Goal: Task Accomplishment & Management: Manage account settings

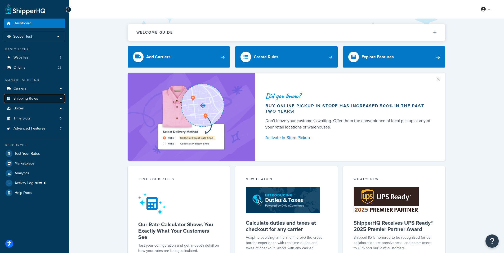
click at [34, 99] on span "Shipping Rules" at bounding box center [26, 98] width 25 height 5
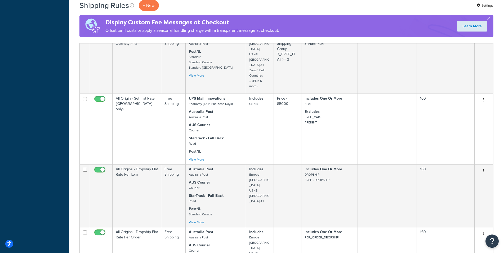
scroll to position [523, 0]
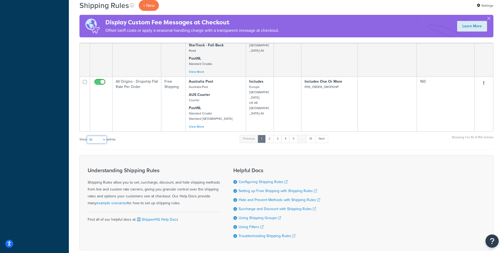
click at [87, 136] on select "10 15 25 50 100 1000" at bounding box center [97, 140] width 20 height 8
select select "1000"
click option "1000" at bounding box center [0, 0] width 0 height 0
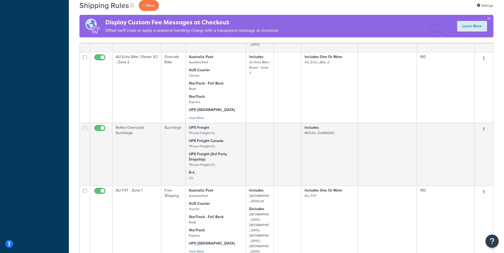
scroll to position [7406, 0]
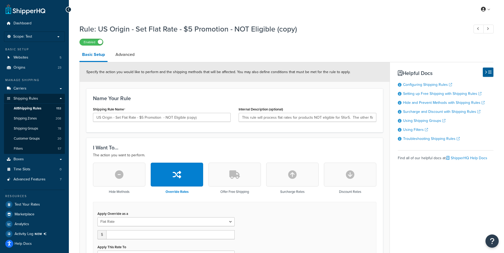
select select "ITEM"
click at [228, 176] on button "button" at bounding box center [234, 175] width 52 height 24
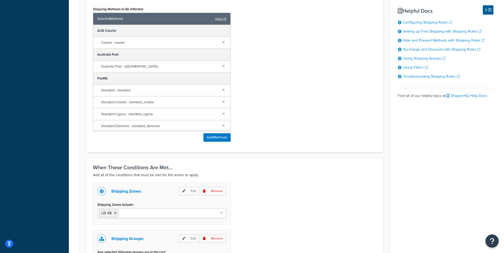
scroll to position [98, 0]
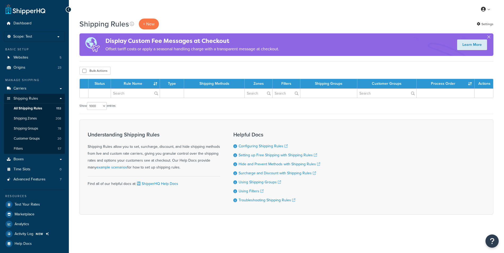
select select "1000"
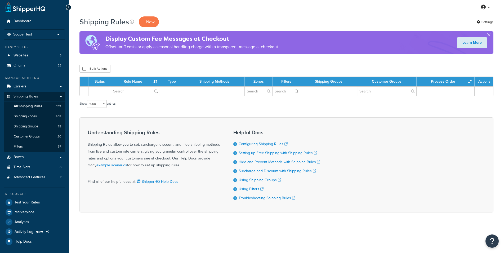
scroll to position [2, 0]
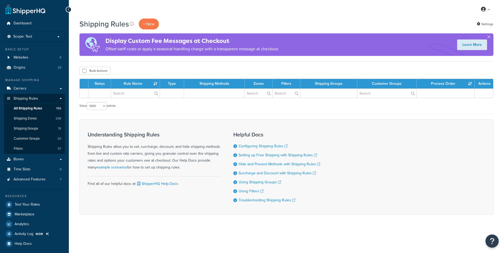
select select "1000"
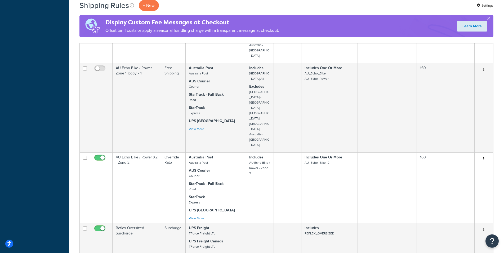
scroll to position [7307, 0]
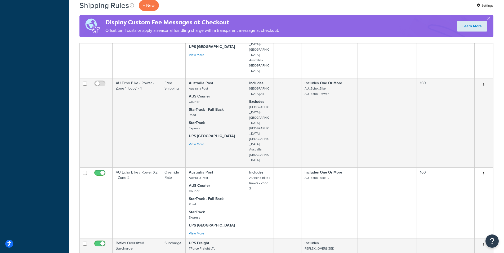
checkbox input "true"
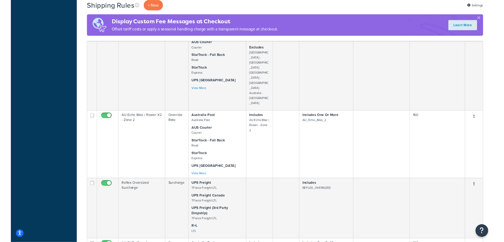
scroll to position [7388, 0]
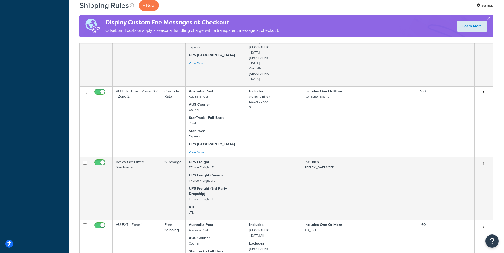
checkbox input "false"
checkbox input "true"
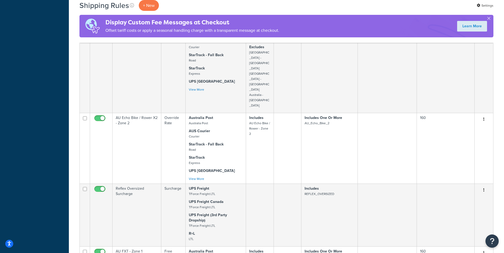
checkbox input "true"
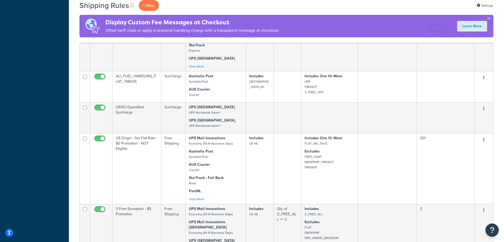
scroll to position [7322, 0]
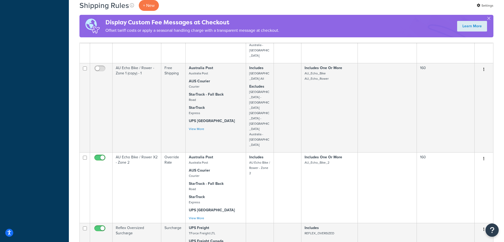
drag, startPoint x: 116, startPoint y: 113, endPoint x: 127, endPoint y: 125, distance: 16.5
copy td "US Origin - Set Flat Rate - $5 Promotion - NOT Eligible"
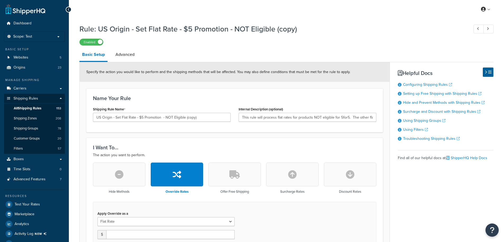
select select "ITEM"
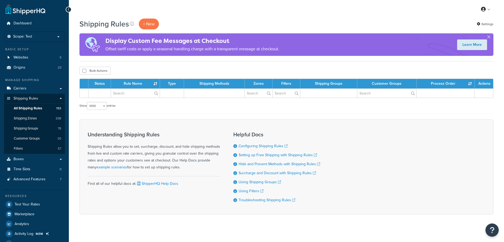
select select "1000"
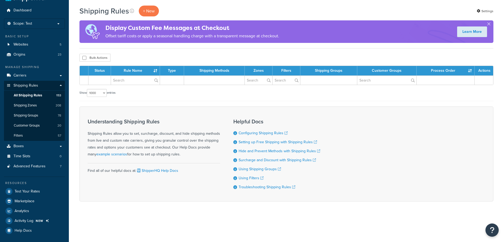
scroll to position [13, 0]
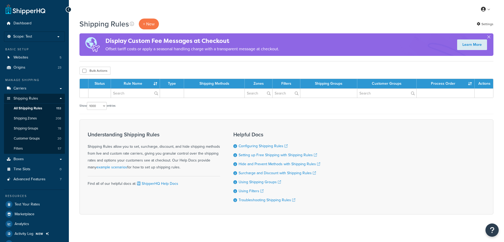
select select "1000"
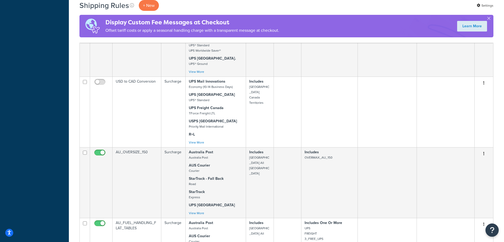
scroll to position [7319, 0]
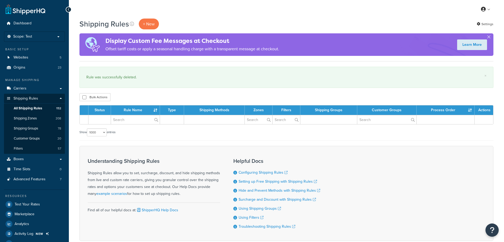
select select "1000"
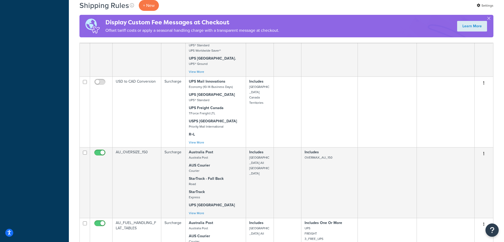
scroll to position [7346, 0]
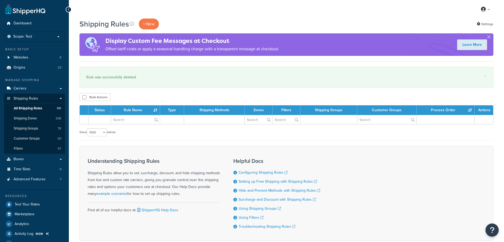
select select "1000"
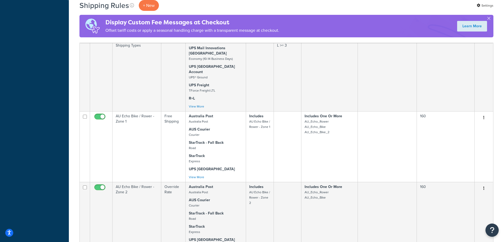
scroll to position [7365, 0]
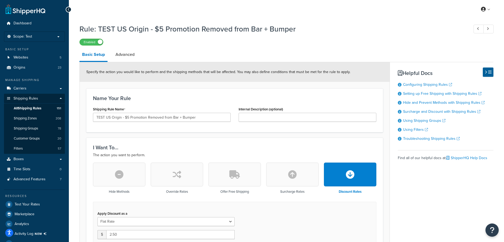
select select "SHIPPING_GROUP"
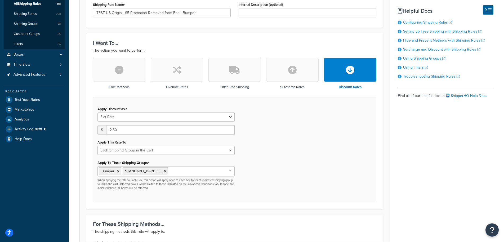
scroll to position [92, 0]
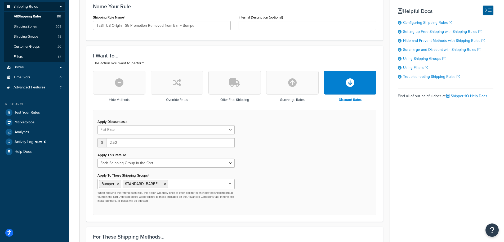
click at [232, 83] on icon "button" at bounding box center [234, 82] width 11 height 8
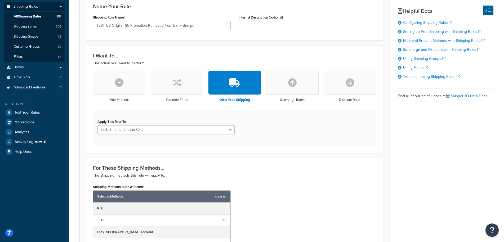
click at [344, 79] on button "button" at bounding box center [350, 83] width 52 height 24
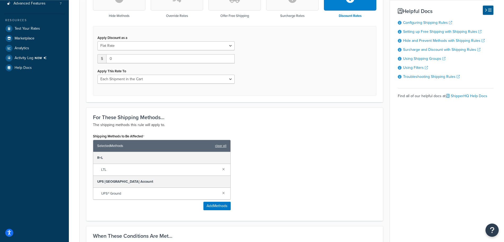
scroll to position [173, 0]
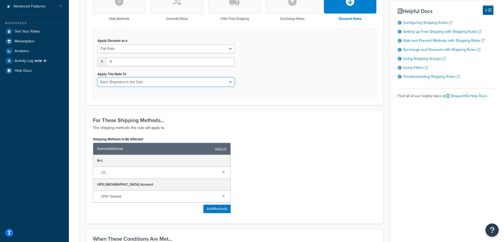
click at [97, 78] on select "Entire Cart Each Shipment in the Cart Each Origin in the Cart Each Shipping Gro…" at bounding box center [165, 82] width 137 height 9
select select "SHIPPING_GROUP"
click option "Each Shipping Group in the Cart" at bounding box center [0, 0] width 0 height 0
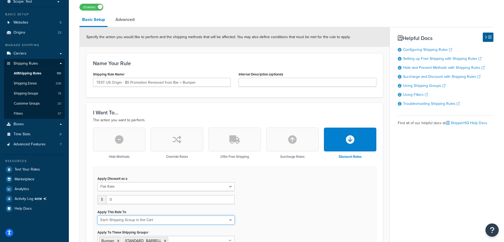
scroll to position [11, 0]
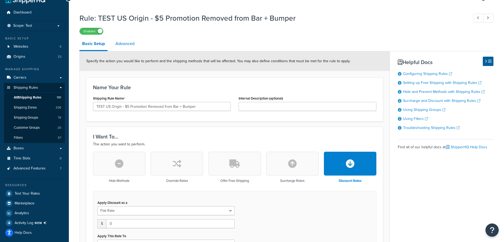
click at [126, 45] on link "Advanced" at bounding box center [125, 43] width 24 height 13
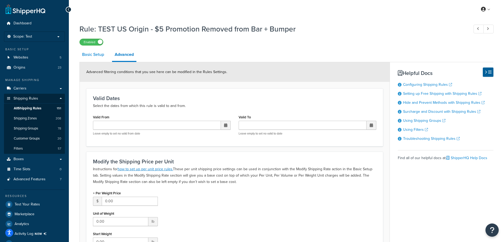
click at [99, 59] on link "Basic Setup" at bounding box center [92, 54] width 27 height 13
select select "SHIPPING_GROUP"
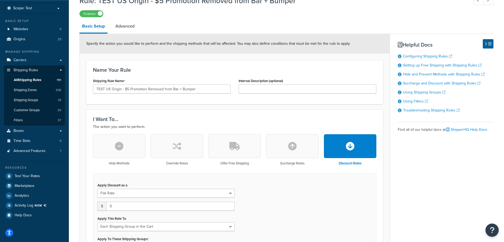
scroll to position [27, 0]
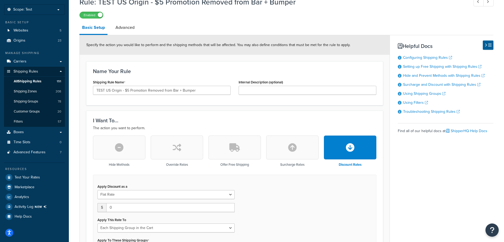
click at [244, 154] on button "button" at bounding box center [234, 148] width 52 height 24
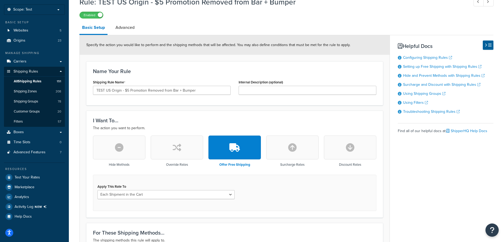
click at [188, 150] on button "button" at bounding box center [177, 148] width 52 height 24
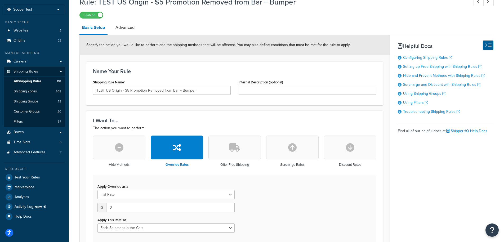
scroll to position [108, 0]
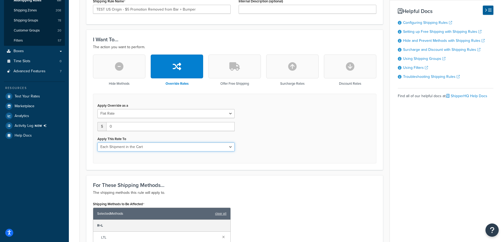
click at [97, 143] on select "Each Shipment in the Cart Each Origin in the Cart Each Shipping Group in the Ca…" at bounding box center [165, 147] width 137 height 9
select select "SHIPPING_GROUP"
click option "Each Shipping Group in the Cart" at bounding box center [0, 0] width 0 height 0
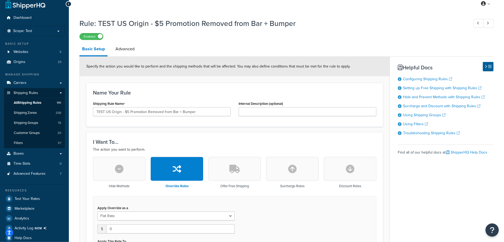
scroll to position [0, 0]
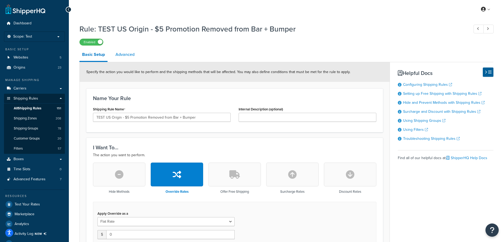
click at [125, 59] on link "Advanced" at bounding box center [125, 54] width 24 height 13
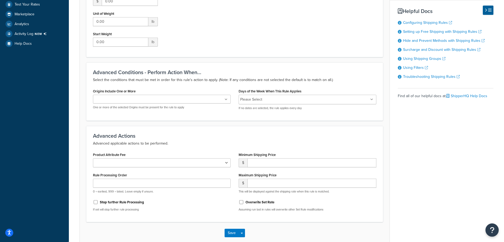
scroll to position [201, 0]
click at [242, 201] on input "Overwrite Set Rate" at bounding box center [241, 201] width 5 height 4
checkbox input "true"
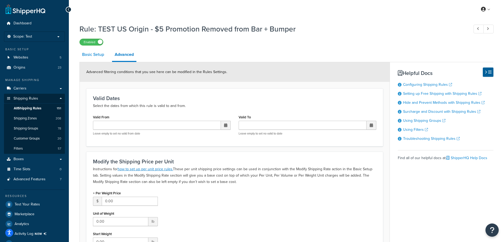
click at [88, 57] on link "Basic Setup" at bounding box center [92, 54] width 27 height 13
select select "SHIPPING_GROUP"
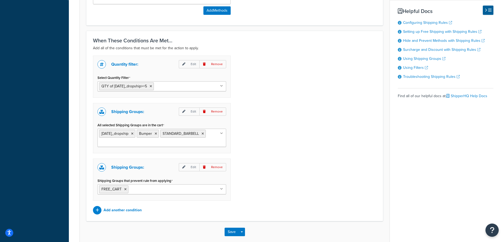
scroll to position [435, 0]
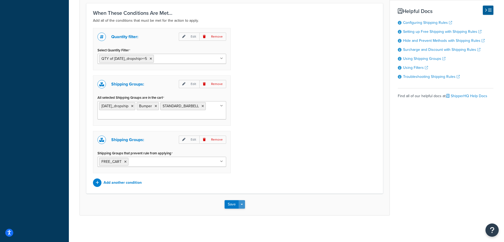
click at [243, 205] on button "Save Dropdown" at bounding box center [242, 204] width 6 height 8
click at [242, 214] on button "Save and Edit" at bounding box center [250, 214] width 51 height 11
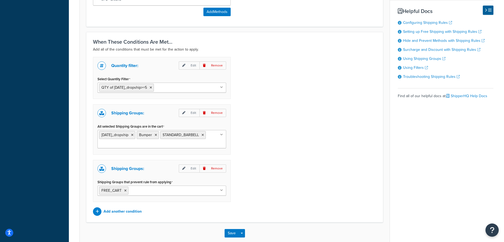
scroll to position [0, 0]
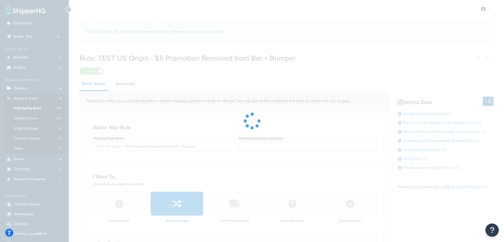
select select "SHIPPING_GROUP"
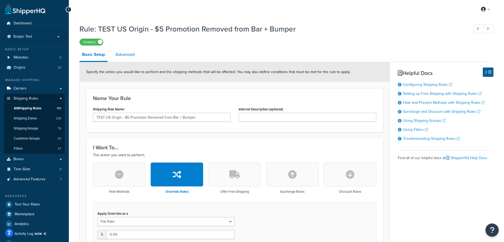
click at [132, 56] on link "Advanced" at bounding box center [125, 54] width 24 height 13
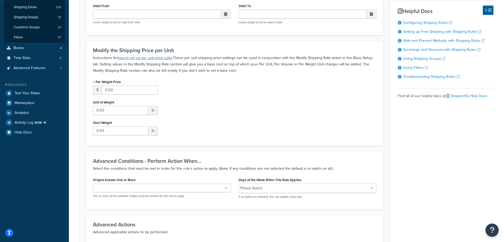
scroll to position [229, 0]
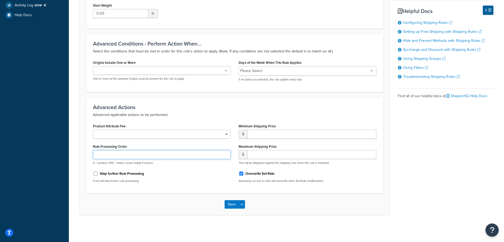
click at [116, 154] on input "Rule Processing Order" at bounding box center [162, 154] width 138 height 9
type input "365"
click at [243, 206] on button "Save Dropdown" at bounding box center [242, 204] width 6 height 8
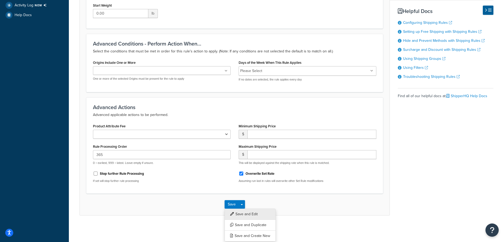
click at [239, 216] on button "Save and Edit" at bounding box center [250, 214] width 51 height 11
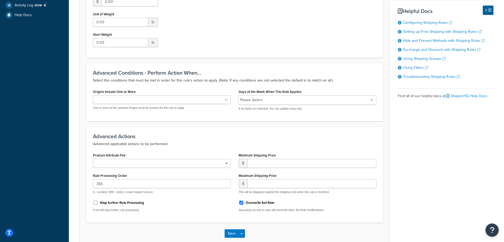
scroll to position [0, 0]
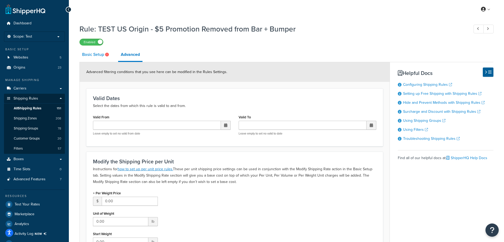
click at [90, 55] on link "Basic Setup" at bounding box center [95, 54] width 33 height 13
select select "SHIPPING_GROUP"
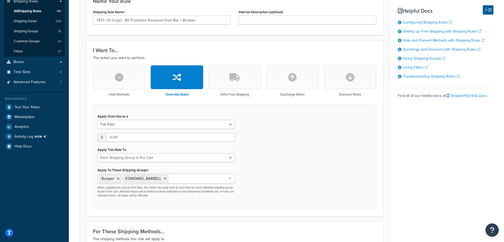
scroll to position [81, 0]
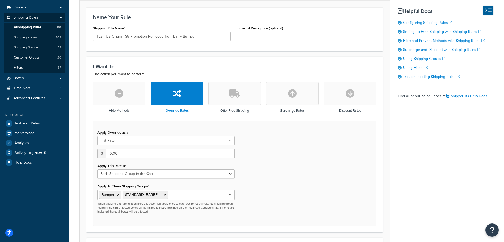
click at [177, 194] on input "Apply To These Shipping Groups" at bounding box center [193, 195] width 47 height 6
type input "black"
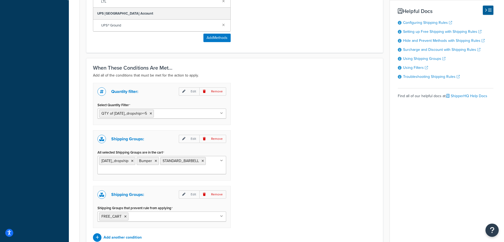
scroll to position [443, 0]
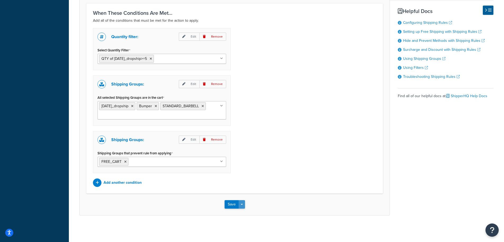
click at [242, 207] on button "Save Dropdown" at bounding box center [242, 204] width 6 height 8
click at [237, 214] on button "Save and Edit" at bounding box center [250, 214] width 51 height 11
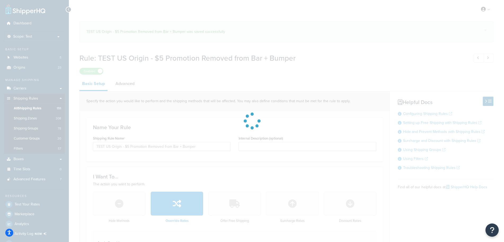
select select "SHIPPING_GROUP"
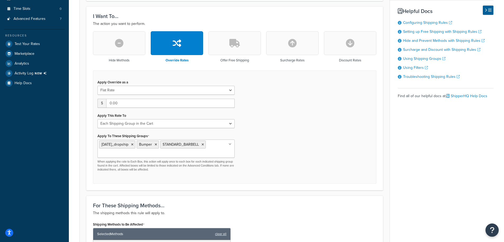
scroll to position [189, 0]
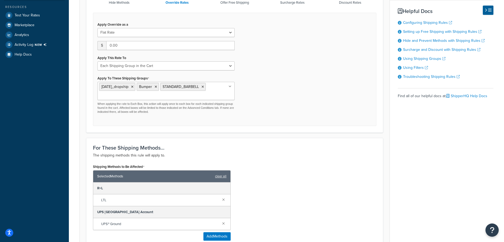
click at [276, 83] on div "Apply Override as a Flat Rate Percentage Flat Rate & Percentage $ 0.00 Apply Th…" at bounding box center [234, 69] width 283 height 113
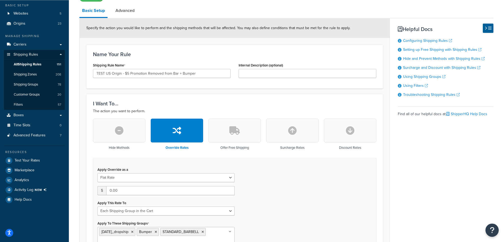
scroll to position [0, 0]
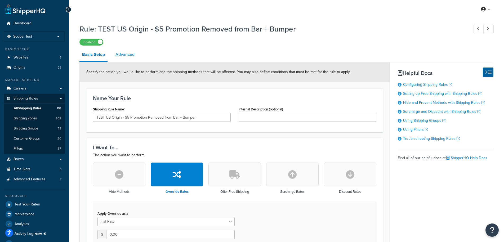
click at [126, 58] on link "Advanced" at bounding box center [125, 54] width 24 height 13
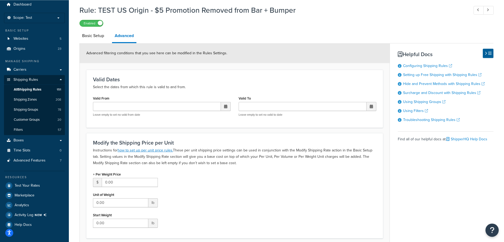
scroll to position [8, 0]
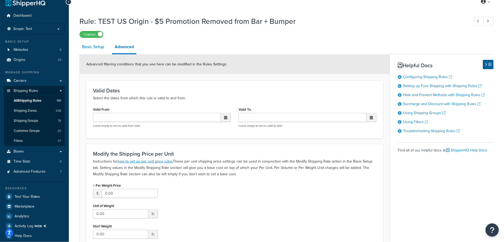
click at [91, 51] on link "Basic Setup" at bounding box center [92, 47] width 27 height 13
select select "SHIPPING_GROUP"
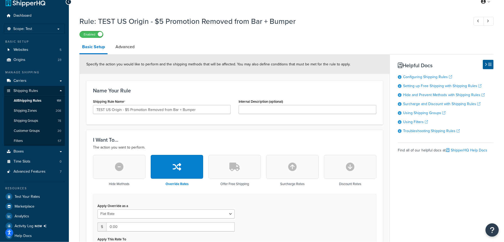
click at [360, 170] on button "button" at bounding box center [350, 167] width 52 height 24
type input "0"
select select "CART"
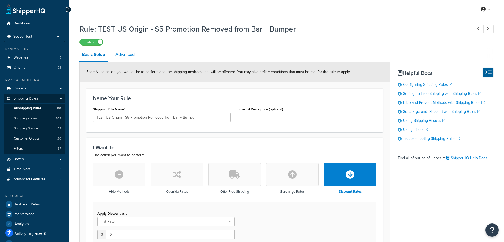
click at [128, 52] on link "Advanced" at bounding box center [125, 54] width 24 height 13
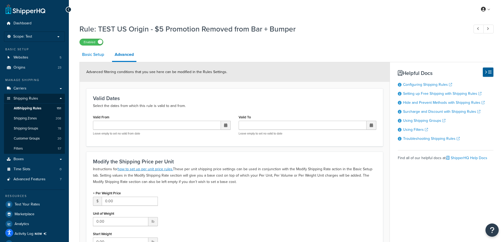
click at [88, 54] on link "Basic Setup" at bounding box center [92, 54] width 27 height 13
select select "CART"
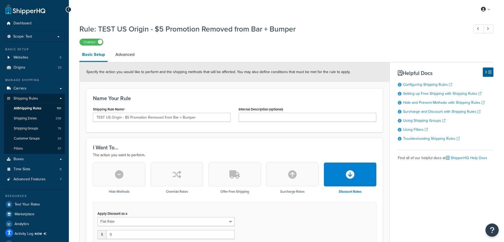
click at [241, 182] on button "button" at bounding box center [234, 175] width 52 height 24
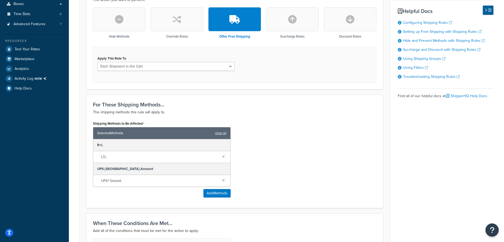
scroll to position [135, 0]
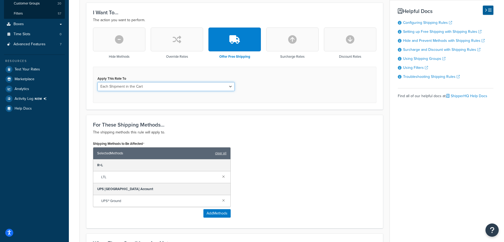
click at [97, 82] on select "Each Shipment in the Cart Each Origin in the Cart Each Shipping Group in the Ca…" at bounding box center [165, 86] width 137 height 9
select select "SHIPPING_GROUP"
click option "Each Shipping Group in the Cart" at bounding box center [0, 0] width 0 height 0
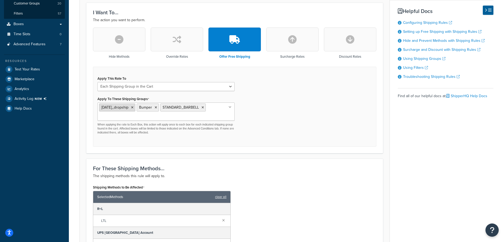
click at [134, 107] on icon at bounding box center [132, 107] width 2 height 3
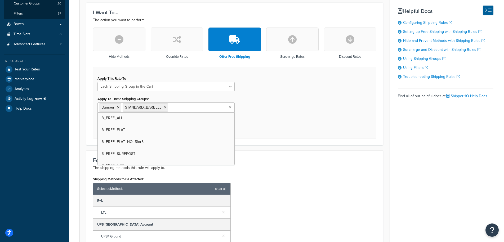
click at [279, 115] on div "Apply This Rate To Each Shipment in the Cart Each Origin in the Cart Each Shipp…" at bounding box center [234, 103] width 283 height 72
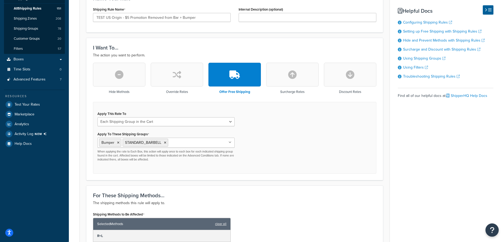
scroll to position [81, 0]
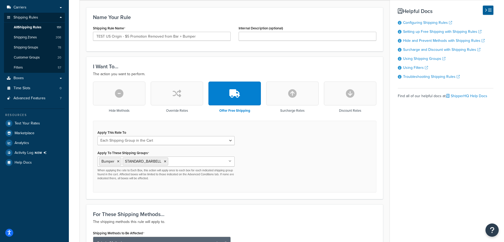
click at [191, 163] on input "Apply To These Shipping Groups" at bounding box center [193, 161] width 47 height 6
type input "black"
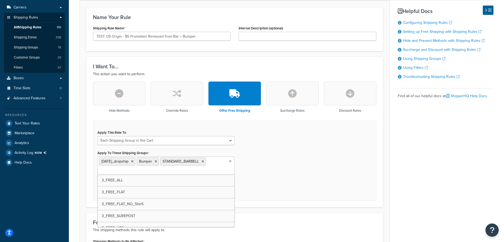
click at [266, 169] on div "Apply This Rate To Each Shipment in the Cart Each Origin in the Cart Each Shipp…" at bounding box center [234, 161] width 283 height 80
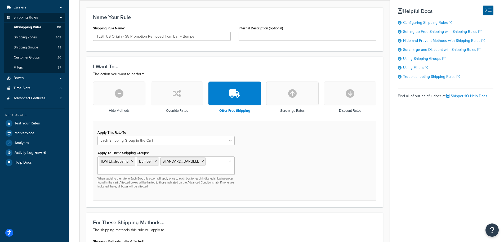
click at [276, 172] on div "Apply This Rate To Each Shipment in the Cart Each Origin in the Cart Each Shipp…" at bounding box center [234, 161] width 283 height 80
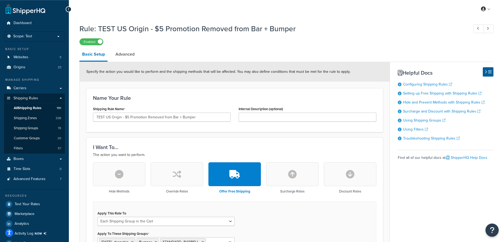
scroll to position [0, 0]
click at [27, 109] on span "All Shipping Rules" at bounding box center [28, 108] width 28 height 5
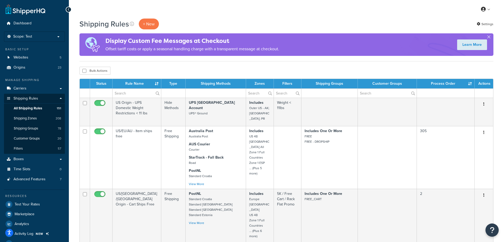
select select "1000"
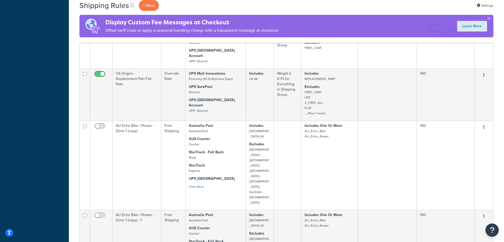
scroll to position [7339, 0]
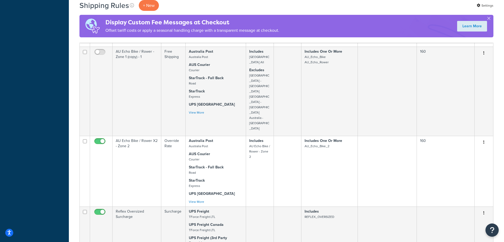
checkbox input "false"
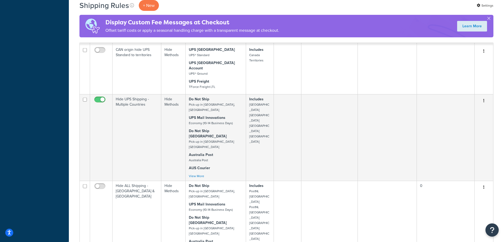
scroll to position [0, 0]
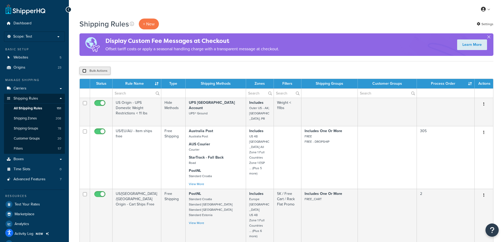
click at [86, 70] on input "checkbox" at bounding box center [84, 71] width 4 height 4
checkbox input "true"
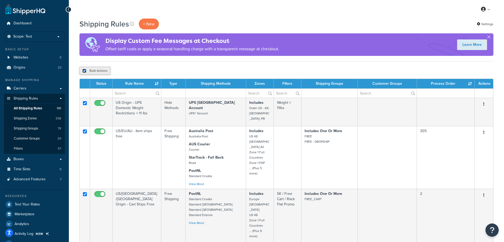
checkbox input "true"
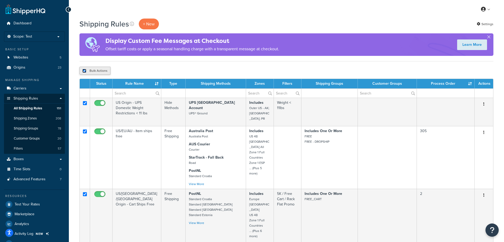
checkbox input "true"
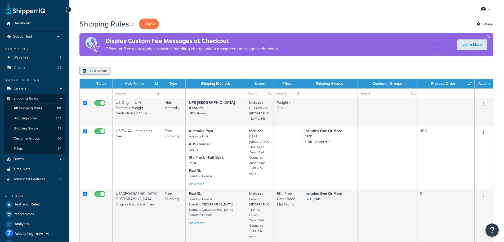
checkbox input "true"
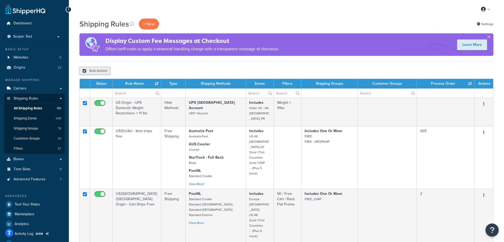
checkbox input "true"
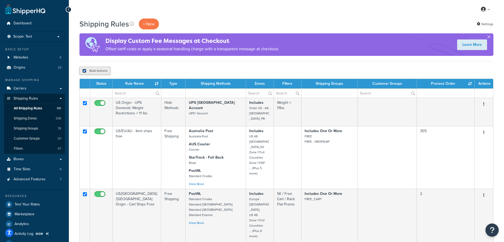
checkbox input "true"
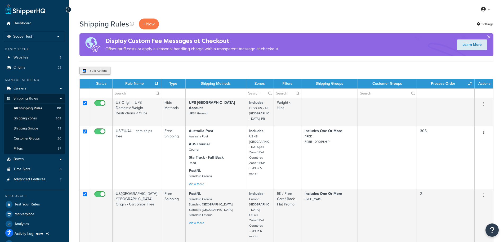
checkbox input "true"
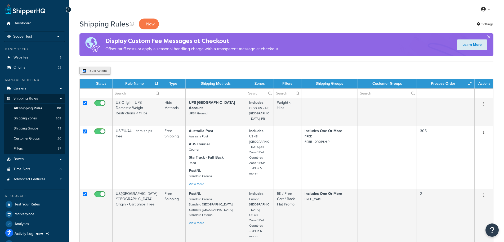
checkbox input "true"
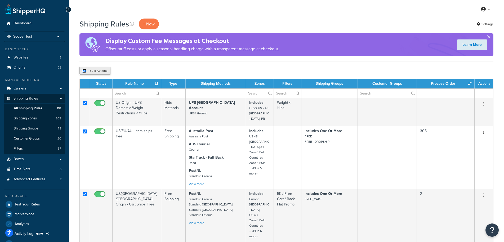
checkbox input "true"
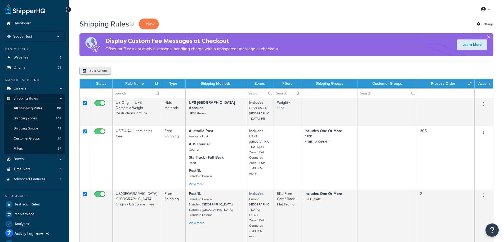
checkbox input "true"
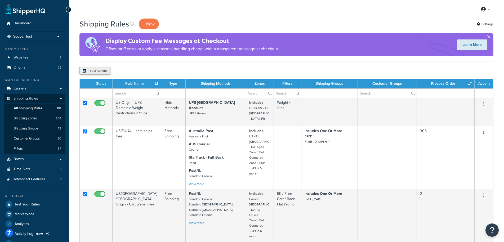
checkbox input "true"
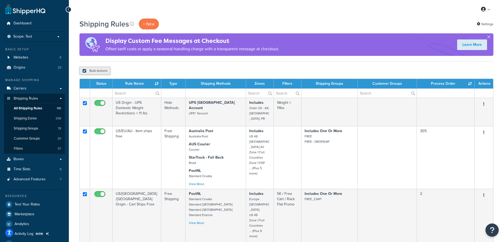
checkbox input "true"
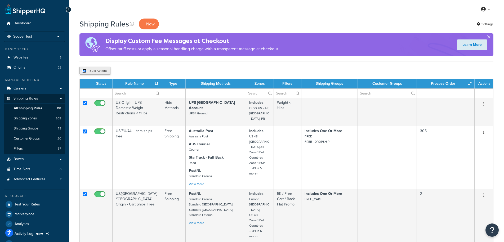
checkbox input "true"
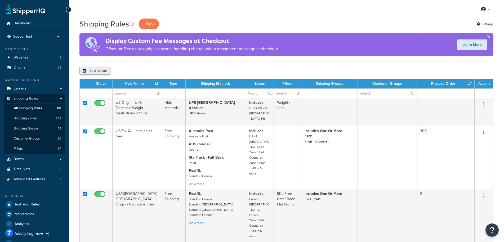
checkbox input "true"
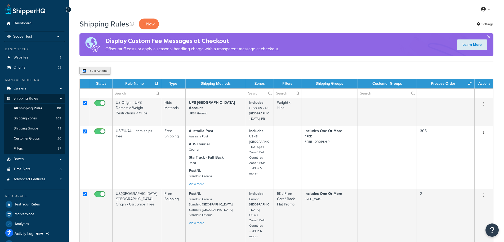
checkbox input "true"
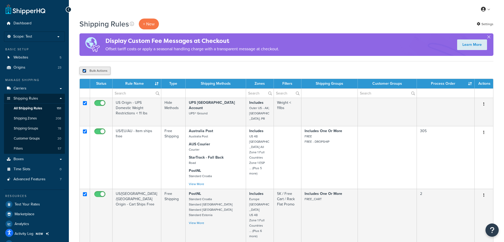
checkbox input "true"
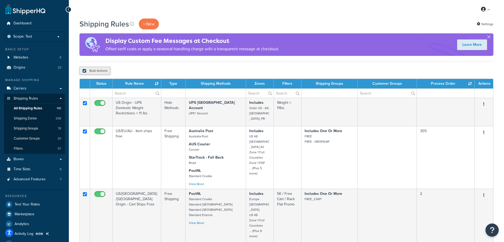
checkbox input "true"
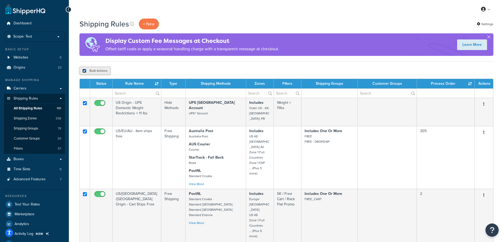
checkbox input "true"
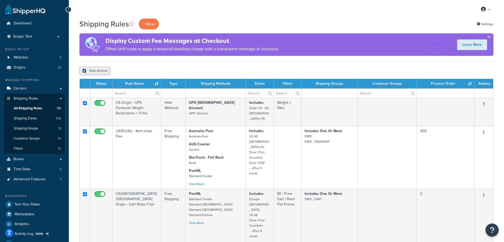
checkbox input "true"
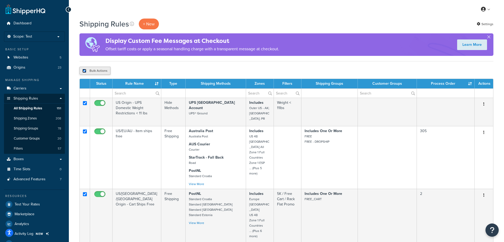
checkbox input "true"
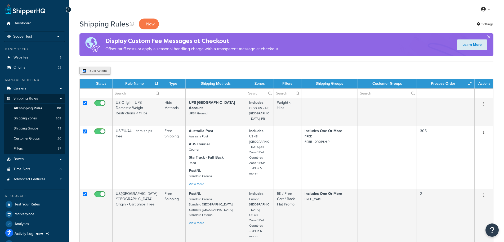
checkbox input "true"
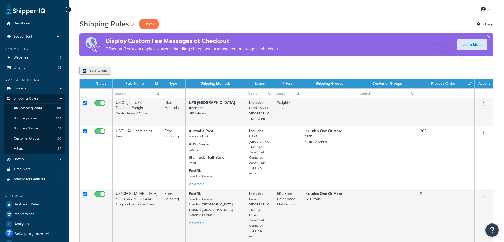
checkbox input "true"
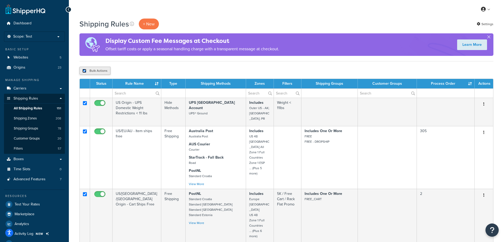
checkbox input "true"
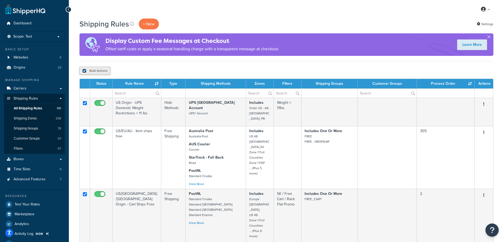
checkbox input "true"
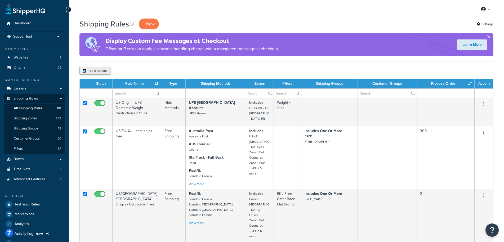
checkbox input "true"
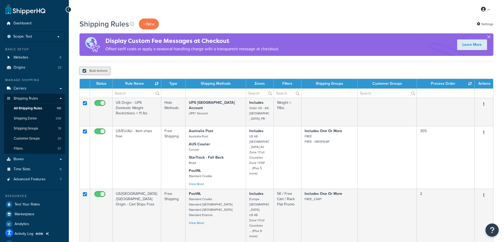
checkbox input "true"
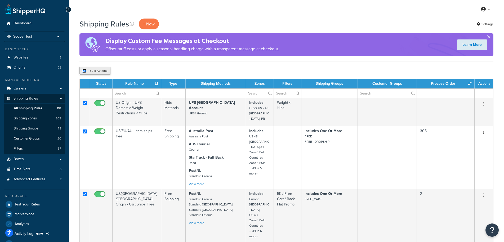
checkbox input "true"
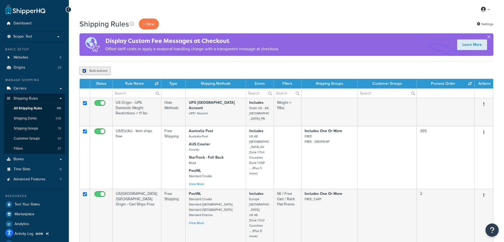
checkbox input "true"
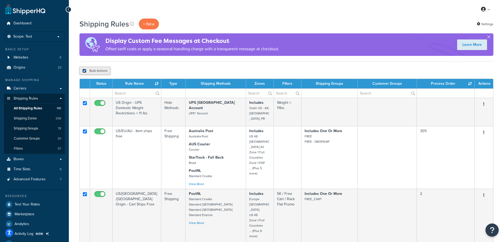
checkbox input "true"
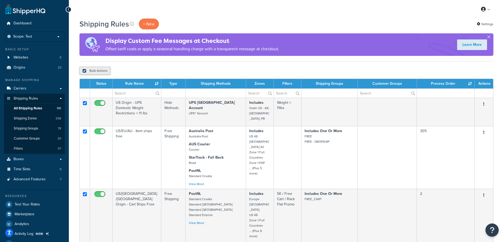
checkbox input "true"
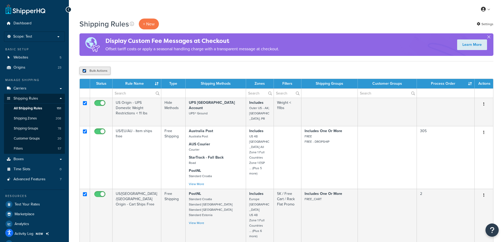
checkbox input "true"
click at [85, 71] on input "checkbox" at bounding box center [84, 71] width 4 height 4
checkbox input "false"
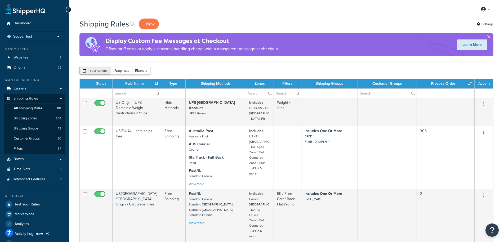
checkbox input "false"
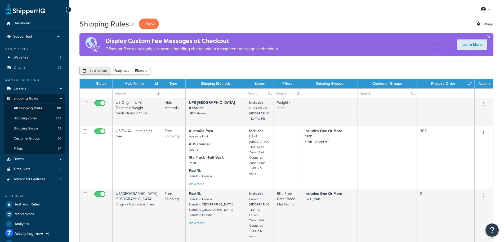
checkbox input "false"
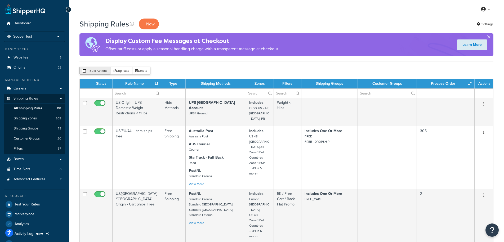
checkbox input "false"
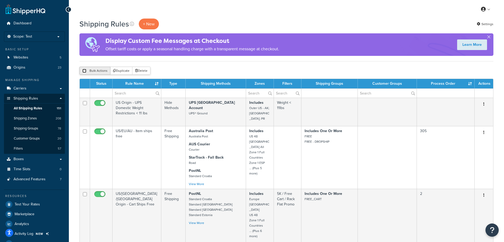
checkbox input "false"
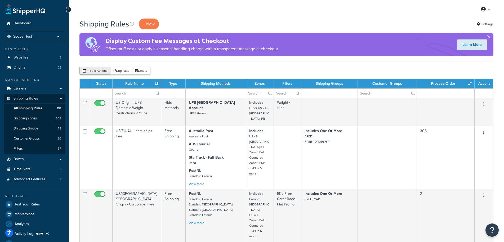
checkbox input "false"
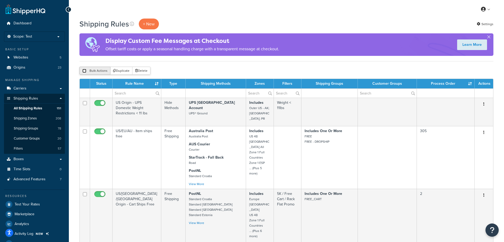
checkbox input "false"
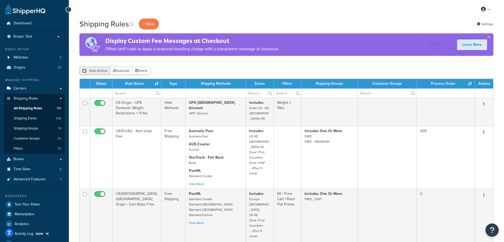
checkbox input "false"
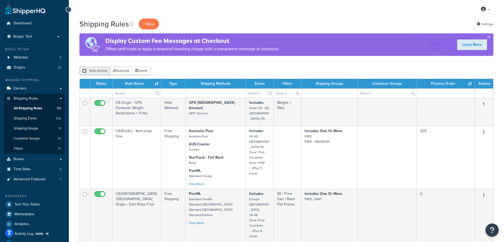
checkbox input "false"
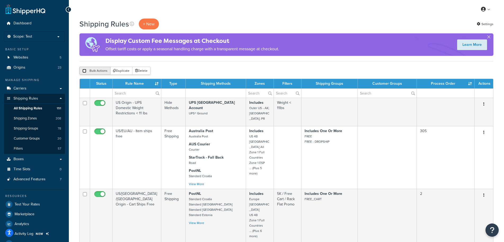
checkbox input "false"
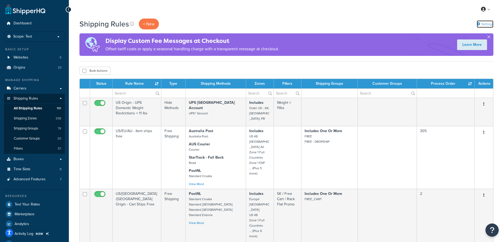
click at [487, 24] on link "Settings" at bounding box center [485, 23] width 17 height 7
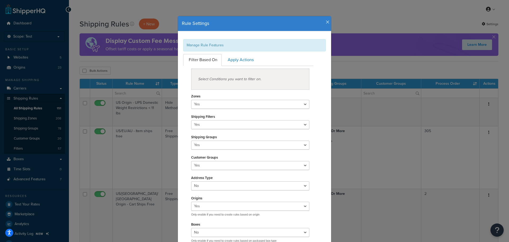
click at [326, 21] on icon "button" at bounding box center [328, 22] width 4 height 5
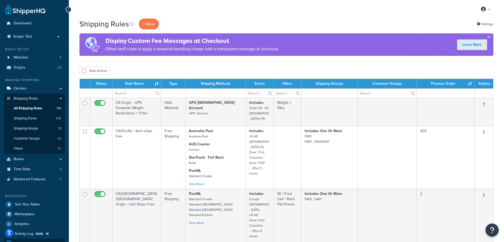
scroll to position [6495, 0]
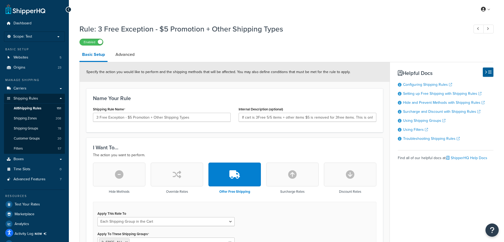
select select "SHIPPING_GROUP"
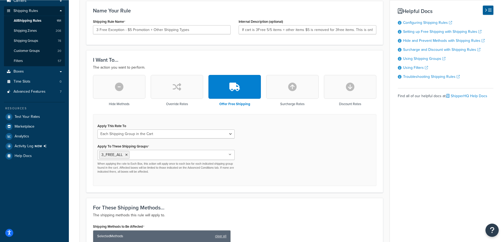
scroll to position [108, 0]
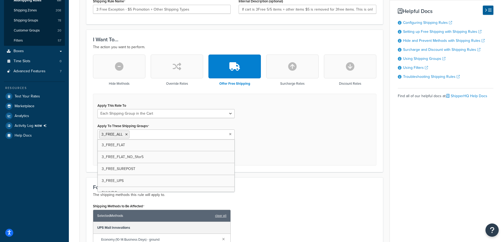
click at [136, 135] on input "Apply To These Shipping Groups" at bounding box center [154, 134] width 47 height 6
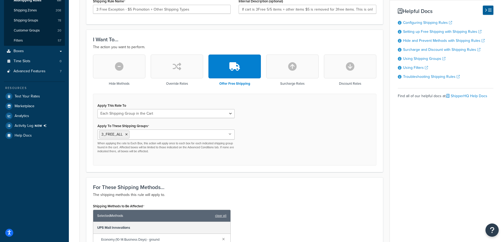
click at [294, 136] on div "Apply This Rate To Each Shipment in the Cart Each Origin in the Cart Each Shipp…" at bounding box center [234, 130] width 283 height 72
click at [162, 132] on input "Apply To These Shipping Groups" at bounding box center [154, 134] width 47 height 6
type input "black"
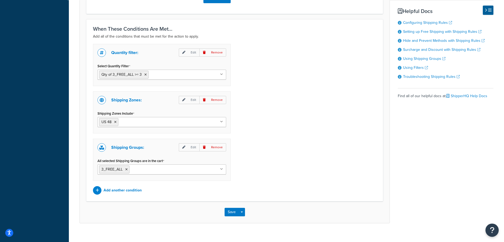
scroll to position [460, 0]
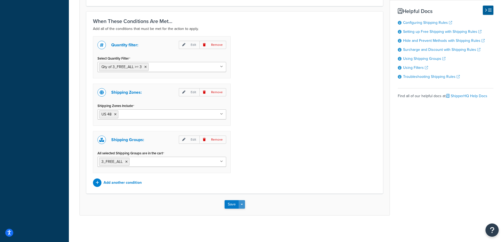
click at [244, 205] on button "Save Dropdown" at bounding box center [242, 204] width 6 height 8
click at [248, 215] on button "Save and Edit" at bounding box center [250, 214] width 51 height 11
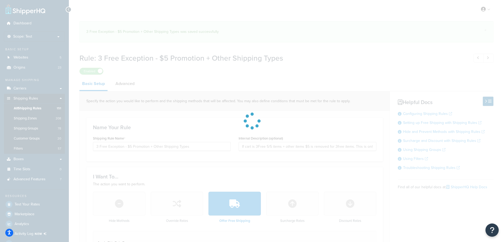
select select "SHIPPING_GROUP"
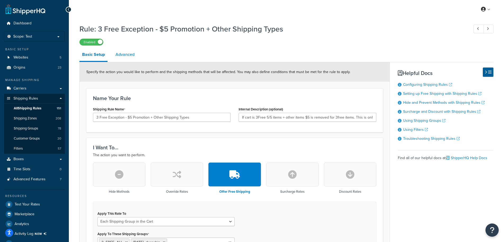
click at [133, 52] on link "Advanced" at bounding box center [125, 54] width 24 height 13
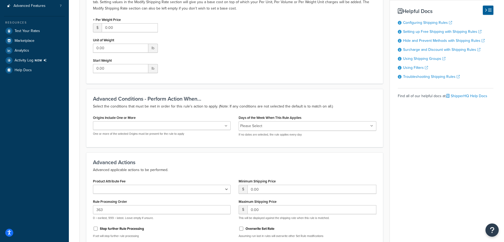
scroll to position [229, 0]
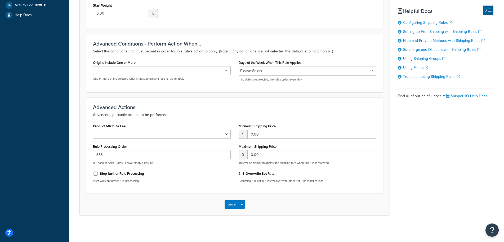
click at [242, 173] on input "Overwrite Set Rate" at bounding box center [241, 174] width 5 height 4
checkbox input "true"
click at [242, 210] on div "Save Save Dropdown Save and Edit Save and Duplicate Save and Create New" at bounding box center [235, 205] width 310 height 22
click at [242, 206] on button "Save Dropdown" at bounding box center [242, 204] width 6 height 8
click at [239, 216] on button "Save and Edit" at bounding box center [250, 214] width 51 height 11
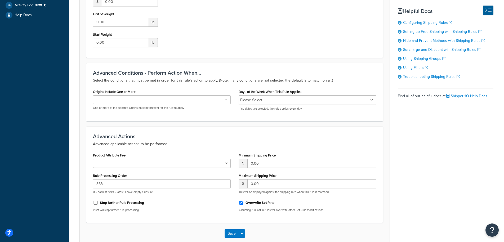
scroll to position [0, 0]
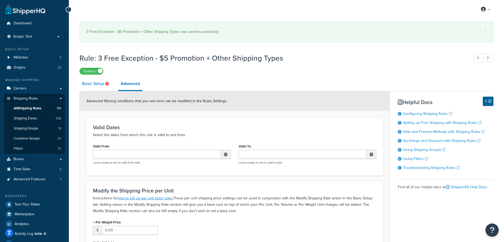
click at [81, 87] on link "Basic Setup" at bounding box center [95, 83] width 33 height 13
select select "SHIPPING_GROUP"
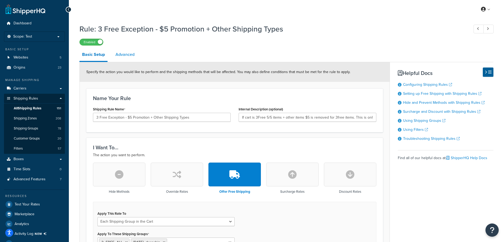
click at [129, 55] on link "Advanced" at bounding box center [125, 54] width 24 height 13
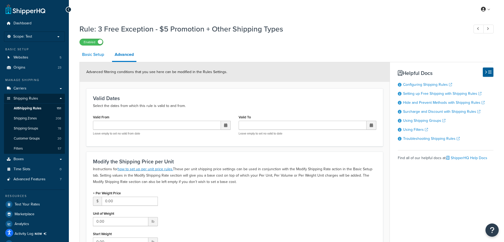
click at [93, 54] on link "Basic Setup" at bounding box center [92, 54] width 27 height 13
select select "SHIPPING_GROUP"
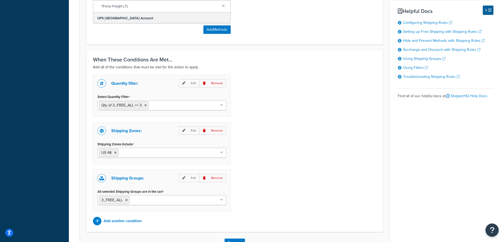
scroll to position [432, 0]
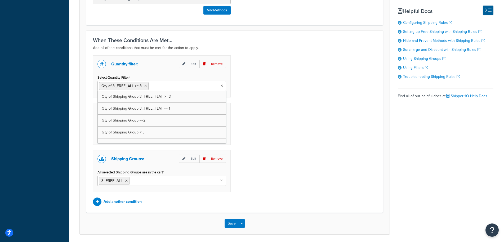
click at [183, 89] on input "Select Quantity Filter" at bounding box center [173, 86] width 47 height 6
type input "qty"
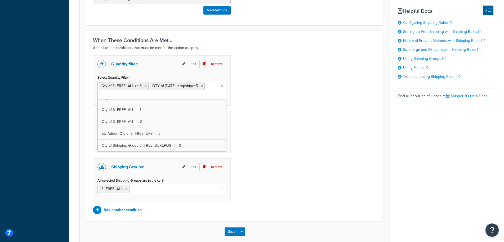
scroll to position [138, 0]
click at [267, 128] on div "Quantity filter: Edit Remove Select Quantity Filter Qty of 3_FREE_ALL >= 3 QTY …" at bounding box center [234, 134] width 291 height 159
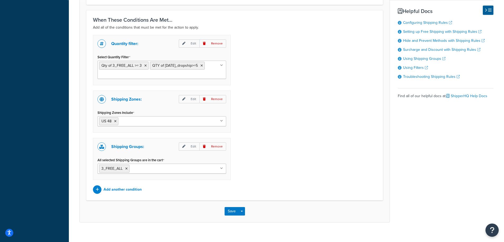
scroll to position [468, 0]
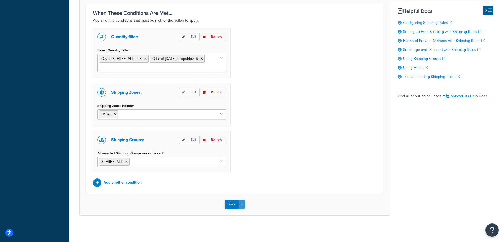
click at [244, 206] on button "Save Dropdown" at bounding box center [242, 204] width 6 height 8
click at [243, 212] on button "Save and Edit" at bounding box center [250, 214] width 51 height 11
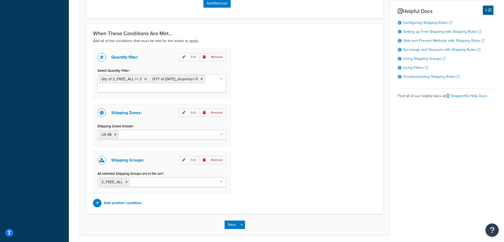
scroll to position [0, 0]
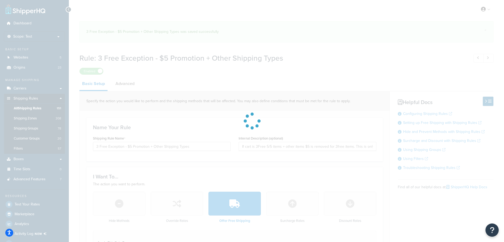
select select "SHIPPING_GROUP"
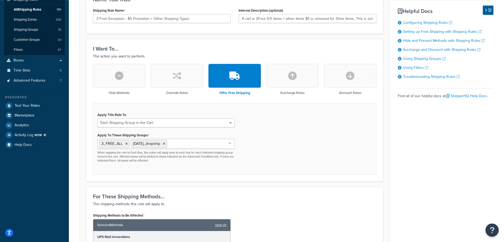
scroll to position [90, 0]
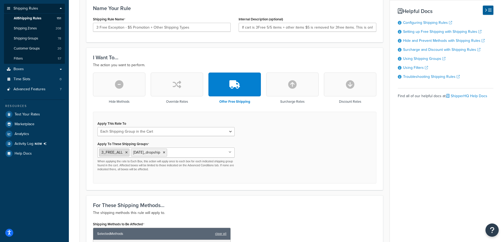
click at [127, 153] on icon at bounding box center [126, 152] width 2 height 3
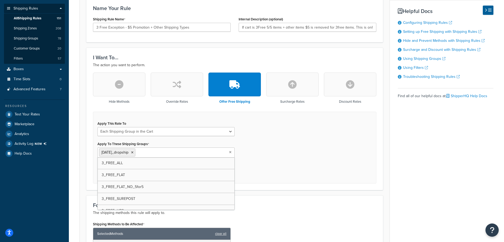
click at [314, 157] on div "Apply This Rate To Each Shipment in the Cart Each Origin in the Cart Each Shipp…" at bounding box center [234, 148] width 283 height 72
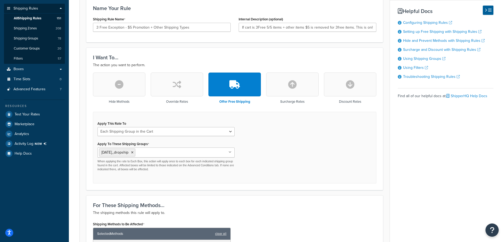
click at [242, 142] on div "Apply This Rate To Each Shipment in the Cart Each Origin in the Cart Each Shipp…" at bounding box center [234, 148] width 283 height 72
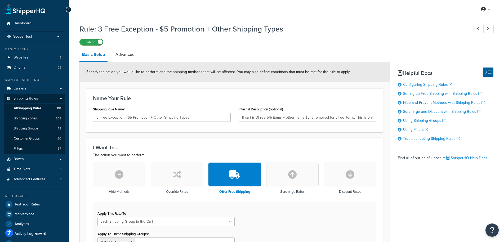
click at [95, 42] on label "Enabled" at bounding box center [91, 42] width 23 height 6
click at [29, 108] on span "All Shipping Rules" at bounding box center [28, 108] width 28 height 5
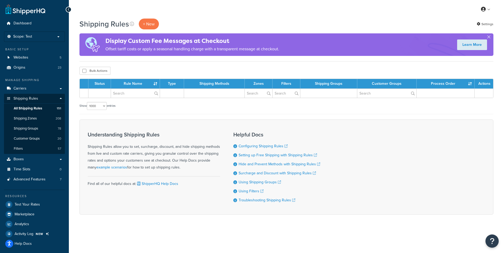
select select "1000"
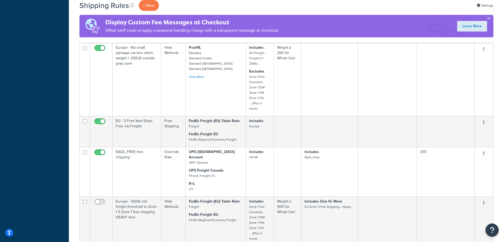
scroll to position [6425, 0]
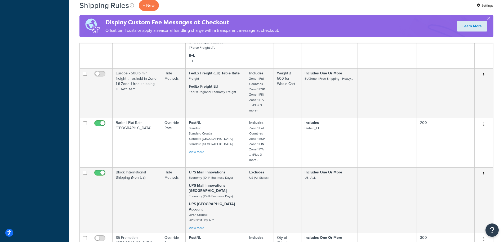
checkbox input "false"
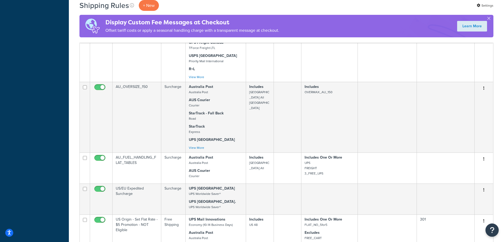
scroll to position [6296, 0]
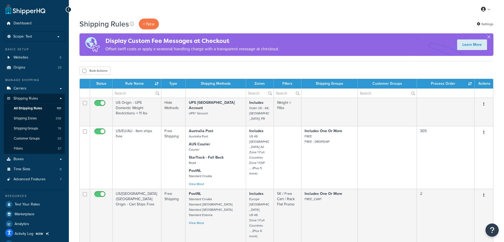
select select "1000"
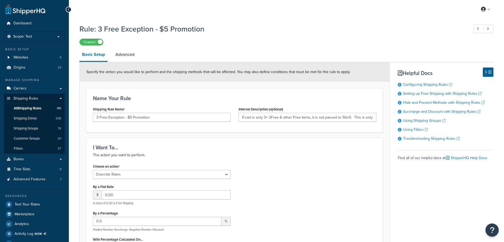
select select "OVERRIDE"
select select "SHIPPING_GROUP"
click at [122, 55] on link "Advanced" at bounding box center [125, 54] width 24 height 13
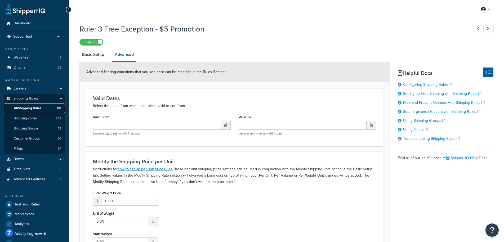
click at [34, 108] on span "All Shipping Rules" at bounding box center [28, 108] width 28 height 5
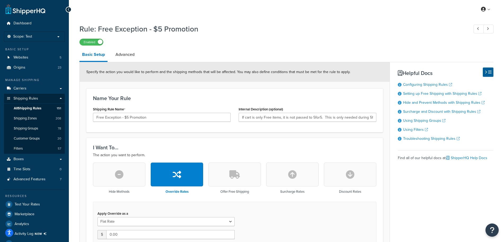
select select "SHIPPING_GROUP"
click at [125, 56] on link "Advanced" at bounding box center [125, 54] width 24 height 13
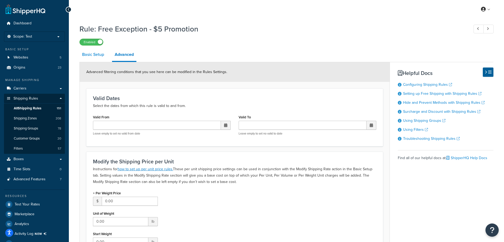
click at [91, 54] on link "Basic Setup" at bounding box center [92, 54] width 27 height 13
select select "SHIPPING_GROUP"
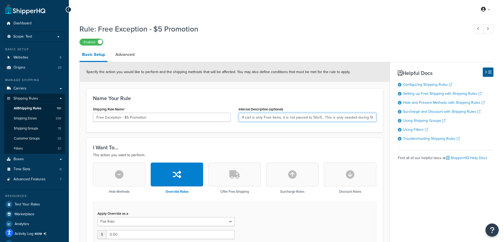
scroll to position [0, 15]
drag, startPoint x: 289, startPoint y: 118, endPoint x: 398, endPoint y: 118, distance: 109.4
click at [376, 118] on input "If cart is only Free items, it is not passed to 5for5. This is only needed duri…" at bounding box center [308, 117] width 138 height 9
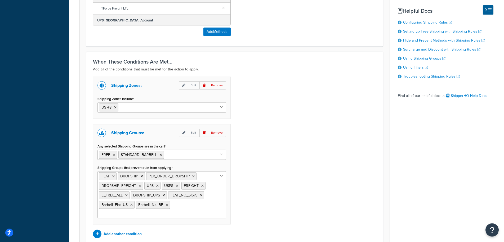
scroll to position [459, 0]
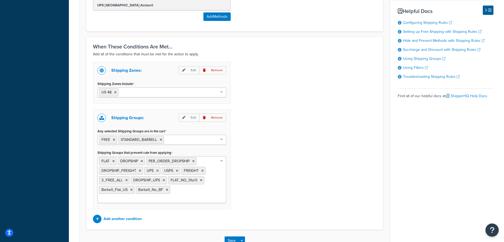
click at [304, 120] on div "Shipping Zones: Edit Remove Shipping Zones Include US 48 Europe Canada Outer US…" at bounding box center [234, 143] width 291 height 162
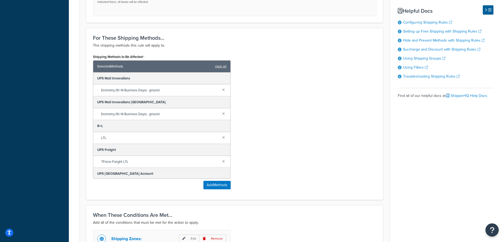
scroll to position [243, 0]
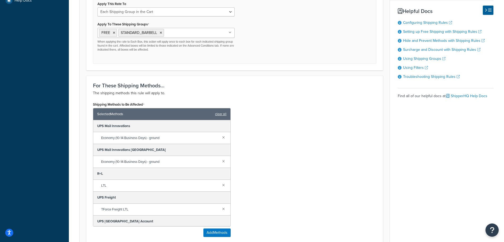
click at [237, 43] on div "Apply Override as a Flat Rate Percentage Flat Rate & Percentage $ 0.00 Apply Th…" at bounding box center [166, 9] width 145 height 85
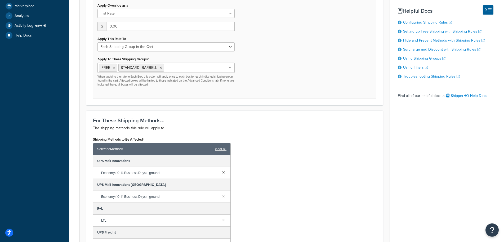
scroll to position [216, 0]
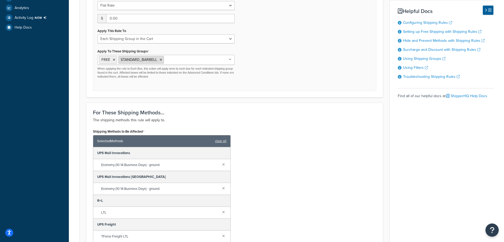
click at [160, 61] on icon at bounding box center [161, 59] width 2 height 3
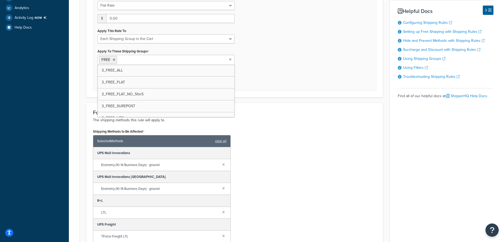
click at [292, 99] on form "Specify the action you would like to perform and the shipping methods that will…" at bounding box center [235, 170] width 310 height 649
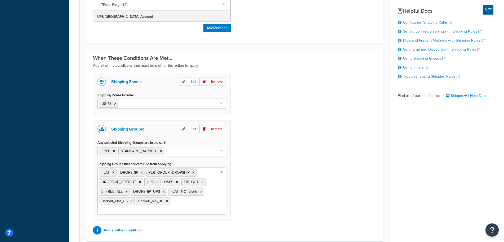
scroll to position [486, 0]
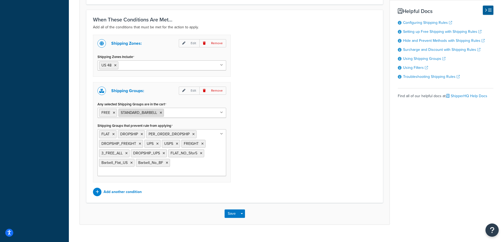
click at [161, 113] on icon at bounding box center [161, 112] width 2 height 3
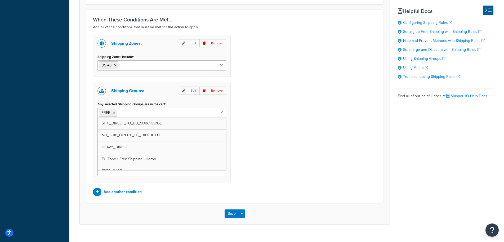
click at [277, 126] on div "Shipping Zones: Edit Remove Shipping Zones Include US 48 Europe Canada Outer US…" at bounding box center [234, 116] width 291 height 162
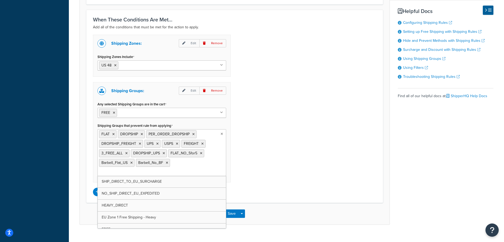
click at [185, 165] on ul "FLAT DROPSHIP PER_ORDER_DROPSHIP DROPSHIP_FREIGHT UPS USPS FREIGHT 3_FREE_ALL D…" at bounding box center [161, 152] width 129 height 47
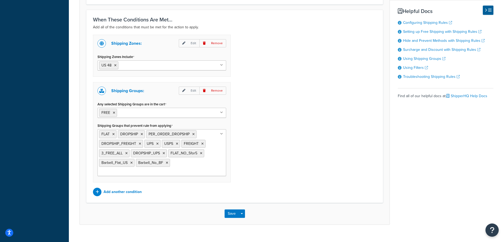
click at [286, 135] on div "Shipping Zones: Edit Remove Shipping Zones Include US 48 Europe Canada Outer US…" at bounding box center [234, 116] width 291 height 162
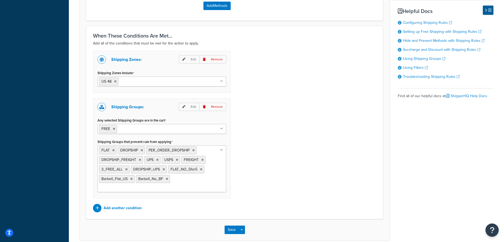
scroll to position [496, 0]
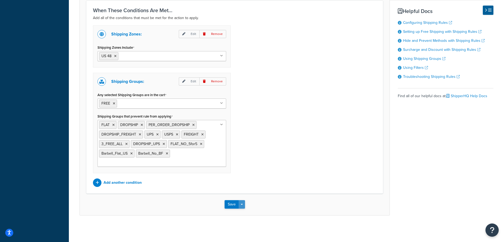
click at [244, 204] on button "Save Dropdown" at bounding box center [242, 204] width 6 height 8
click at [238, 214] on button "Save and Edit" at bounding box center [250, 214] width 51 height 11
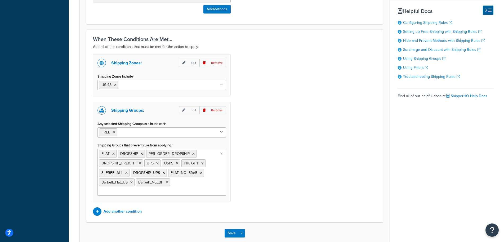
scroll to position [0, 0]
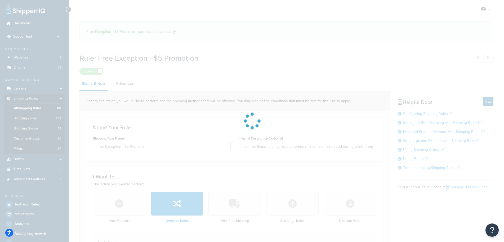
select select "SHIPPING_GROUP"
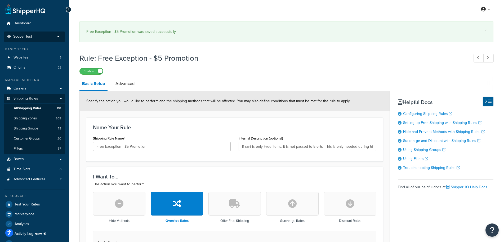
click at [23, 37] on span "Scope: Test" at bounding box center [22, 36] width 19 height 5
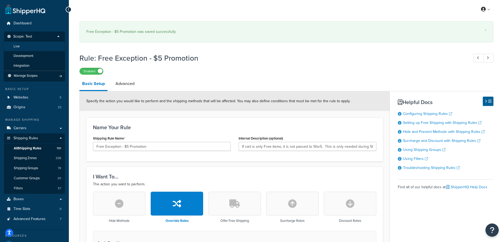
click at [23, 47] on li "Live" at bounding box center [34, 47] width 61 height 10
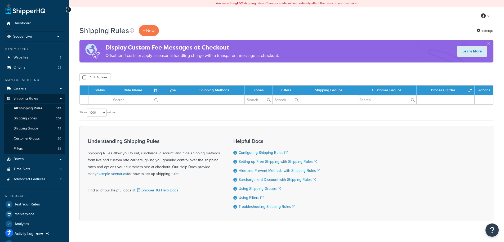
select select "1000"
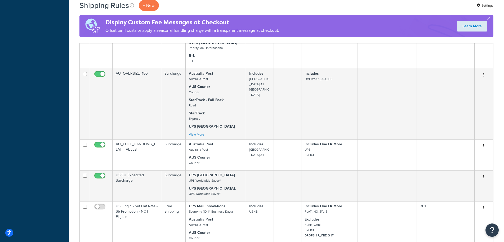
scroll to position [6253, 0]
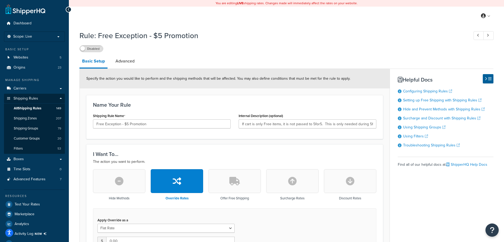
select select "SHIPPING_GROUP"
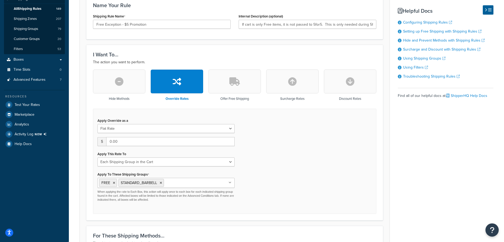
scroll to position [162, 0]
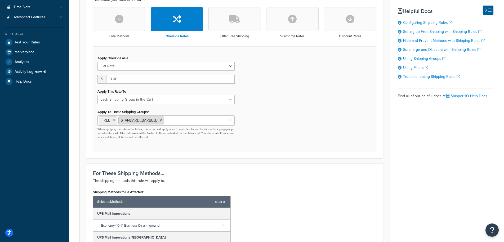
click at [161, 121] on icon at bounding box center [161, 120] width 2 height 3
click at [282, 120] on div "Apply Override as a Flat Rate Percentage Flat Rate & Percentage $ 0.00 Apply Th…" at bounding box center [234, 98] width 283 height 105
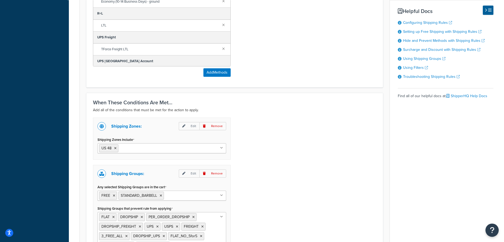
scroll to position [503, 0]
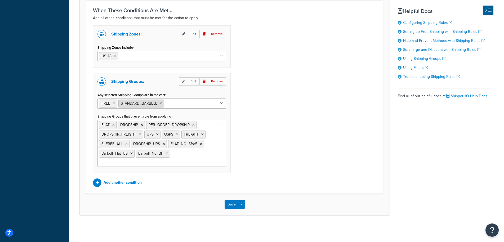
click at [161, 103] on icon at bounding box center [161, 103] width 2 height 3
click at [257, 183] on div "Shipping Zones: Edit Remove Shipping Zones Include US 48 Europe Canada Rest of …" at bounding box center [234, 106] width 291 height 162
click at [244, 206] on button "Save Dropdown" at bounding box center [242, 204] width 6 height 8
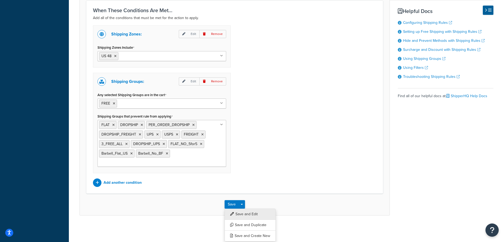
click at [243, 212] on button "Save and Edit" at bounding box center [250, 214] width 51 height 11
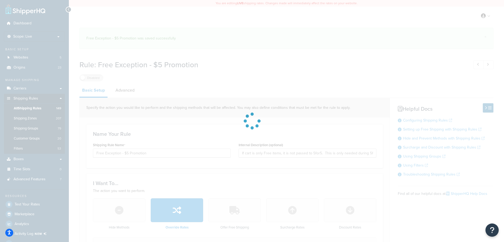
select select "SHIPPING_GROUP"
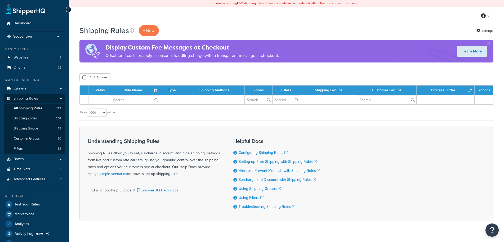
select select "1000"
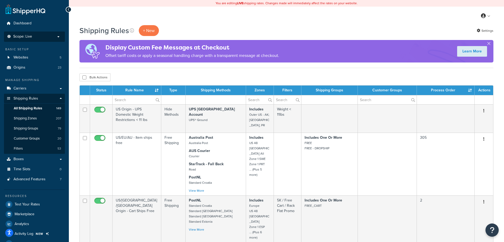
click at [34, 36] on p "Scope: Live" at bounding box center [34, 36] width 56 height 5
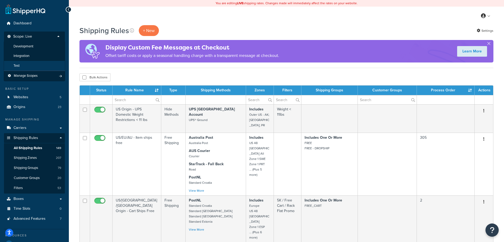
click at [24, 66] on li "Test" at bounding box center [34, 66] width 61 height 10
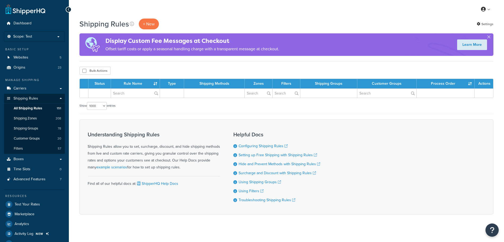
select select "1000"
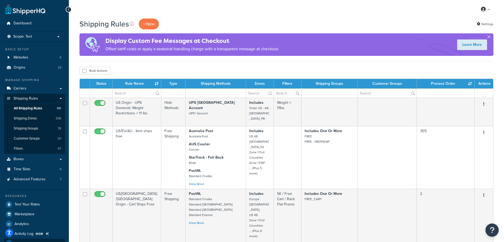
scroll to position [6419, 0]
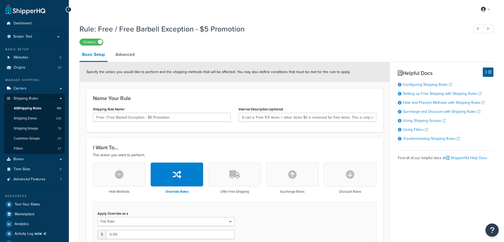
select select "SHIPPING_GROUP"
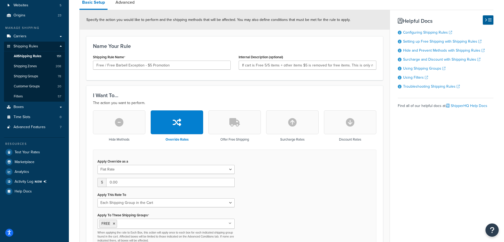
scroll to position [48, 0]
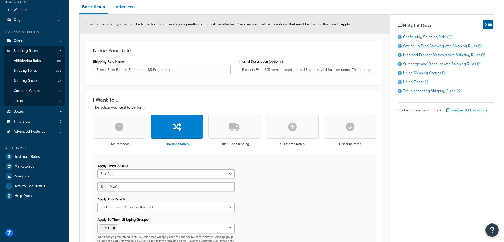
click at [129, 6] on link "Advanced" at bounding box center [125, 7] width 24 height 13
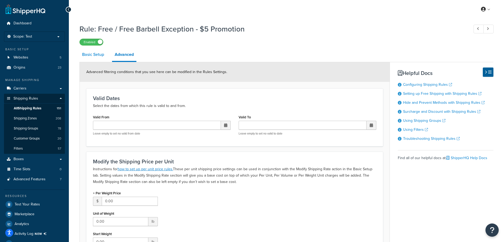
click at [90, 57] on link "Basic Setup" at bounding box center [92, 54] width 27 height 13
select select "SHIPPING_GROUP"
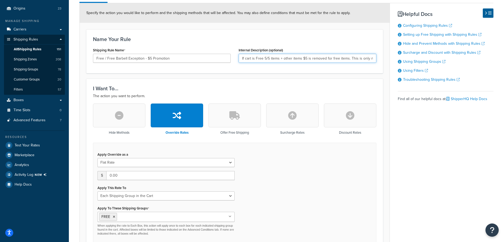
scroll to position [0, 42]
drag, startPoint x: 339, startPoint y: 58, endPoint x: 441, endPoint y: 58, distance: 102.0
click at [376, 58] on input "If cart is Free 5/5 items + other items $5 is removed for free items. This is o…" at bounding box center [308, 58] width 138 height 9
click at [344, 81] on div "I Want To... The action you want to perform. Hide Methods Override Rates Offer …" at bounding box center [234, 167] width 297 height 176
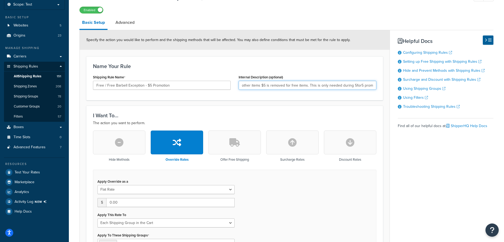
scroll to position [0, 0]
drag, startPoint x: 272, startPoint y: 85, endPoint x: 188, endPoint y: 85, distance: 84.2
click at [239, 85] on input "If cart is Free 5/5 items + other items $5 is removed for free items. This is o…" at bounding box center [308, 85] width 138 height 9
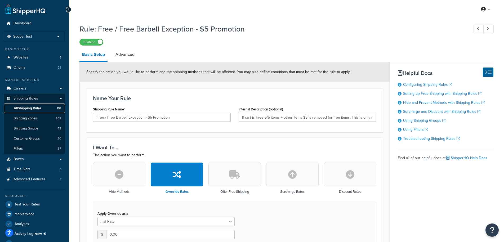
click at [34, 109] on span "All Shipping Rules" at bounding box center [28, 108] width 28 height 5
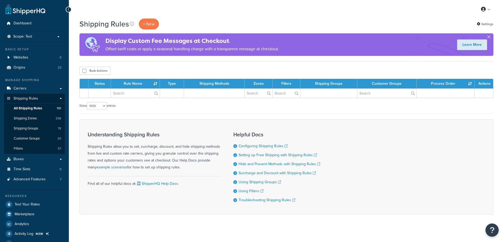
select select "1000"
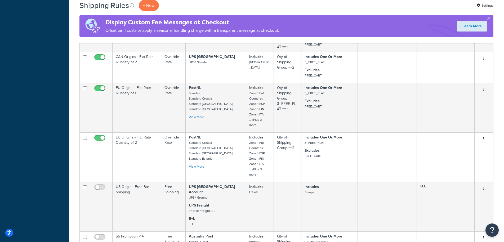
scroll to position [4601, 0]
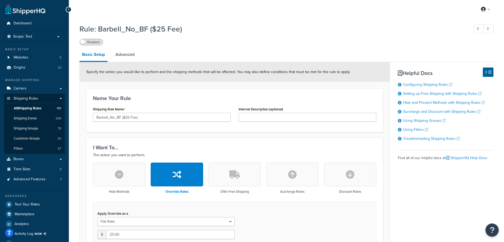
select select "ITEM"
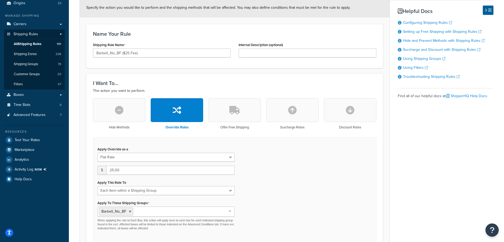
scroll to position [4, 0]
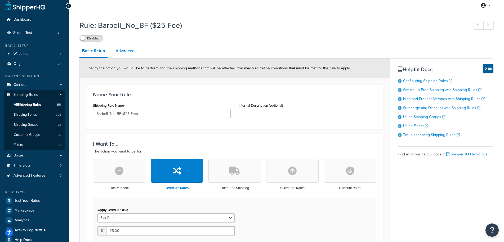
click at [127, 50] on link "Advanced" at bounding box center [125, 51] width 24 height 13
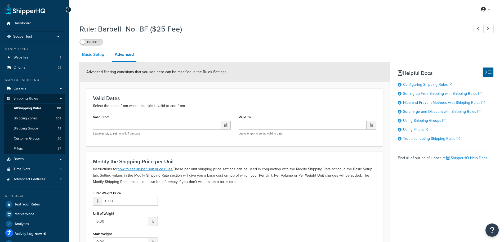
click at [93, 55] on link "Basic Setup" at bounding box center [92, 54] width 27 height 13
select select "ITEM"
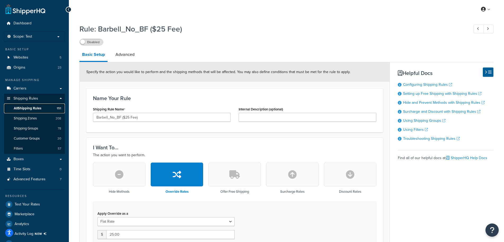
click at [28, 109] on span "All Shipping Rules" at bounding box center [28, 108] width 28 height 5
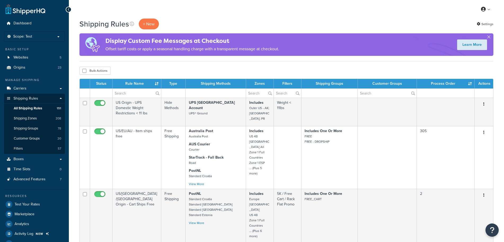
select select "1000"
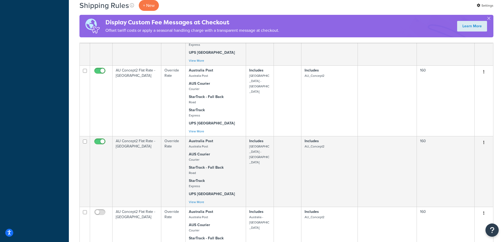
scroll to position [6419, 0]
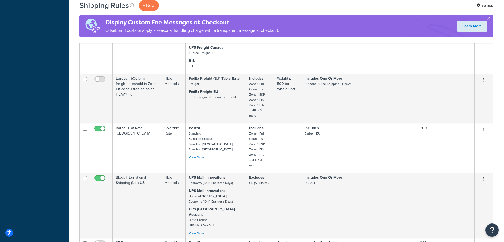
checkbox input "false"
